Goal: Task Accomplishment & Management: Complete application form

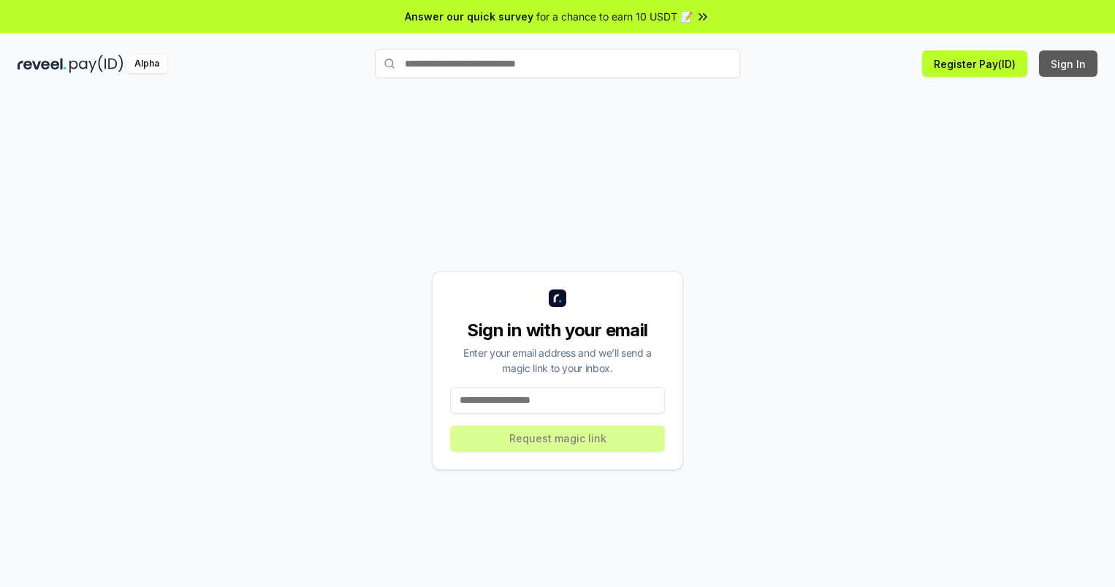
click at [1069, 64] on button "Sign In" at bounding box center [1068, 63] width 58 height 26
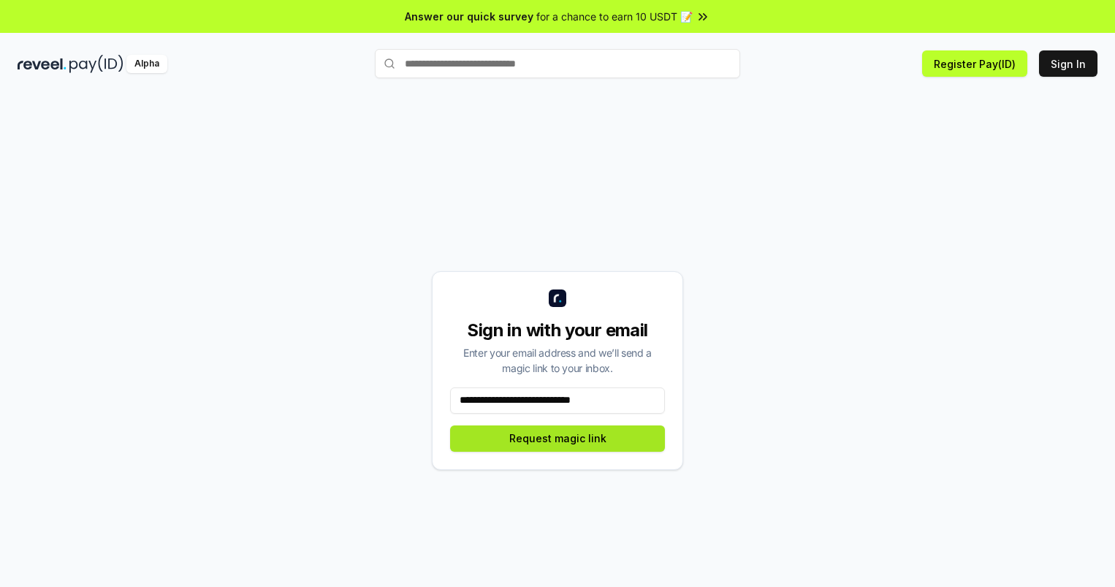
type input "**********"
click at [558, 438] on button "Request magic link" at bounding box center [557, 438] width 215 height 26
